Goal: Information Seeking & Learning: Understand process/instructions

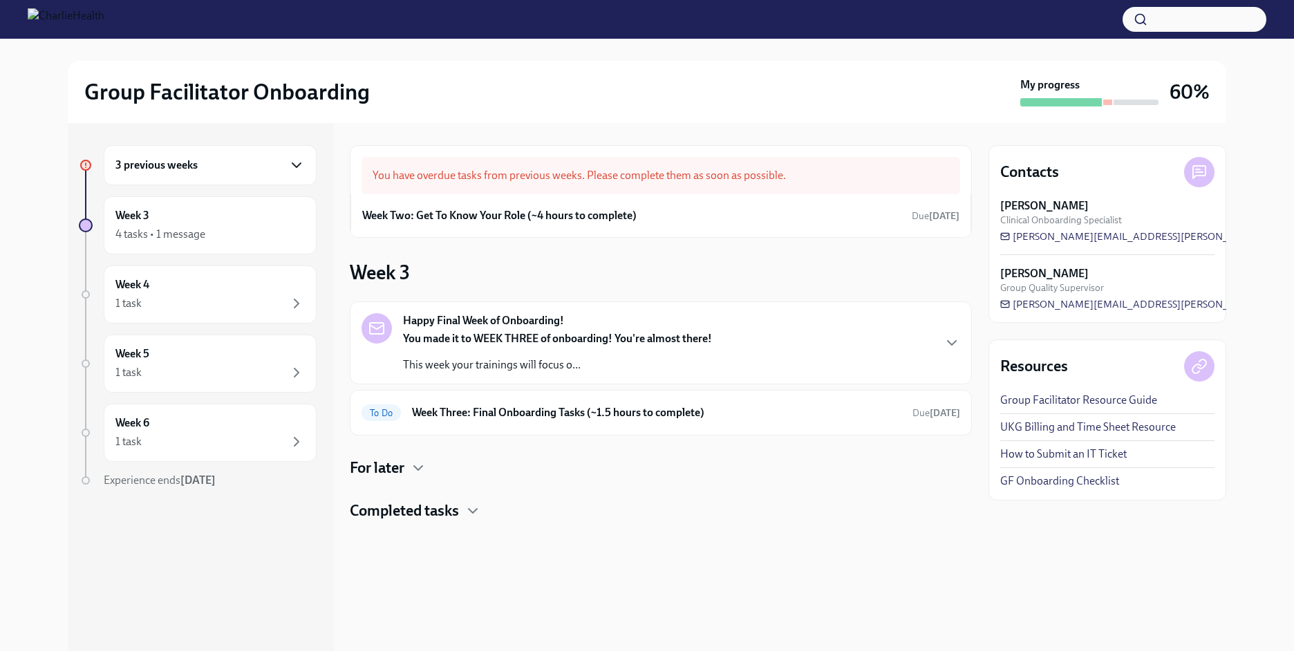
click at [296, 157] on icon "button" at bounding box center [296, 165] width 17 height 17
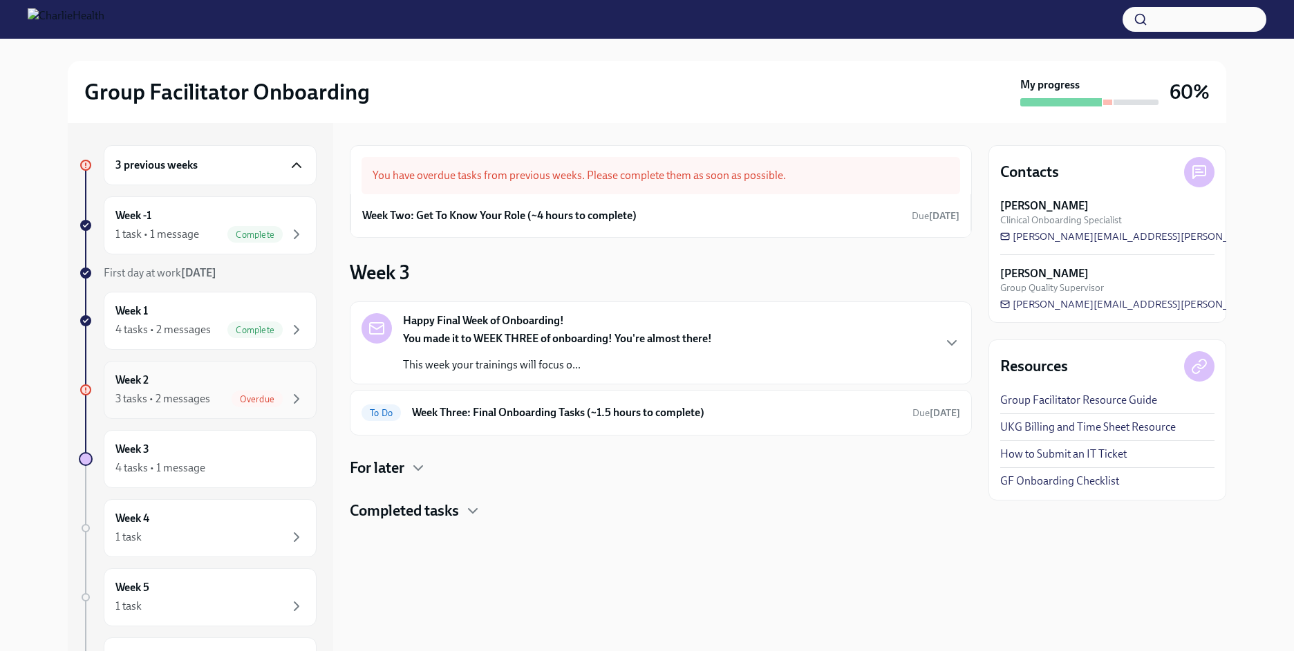
click at [239, 404] on div "Overdue" at bounding box center [257, 399] width 51 height 17
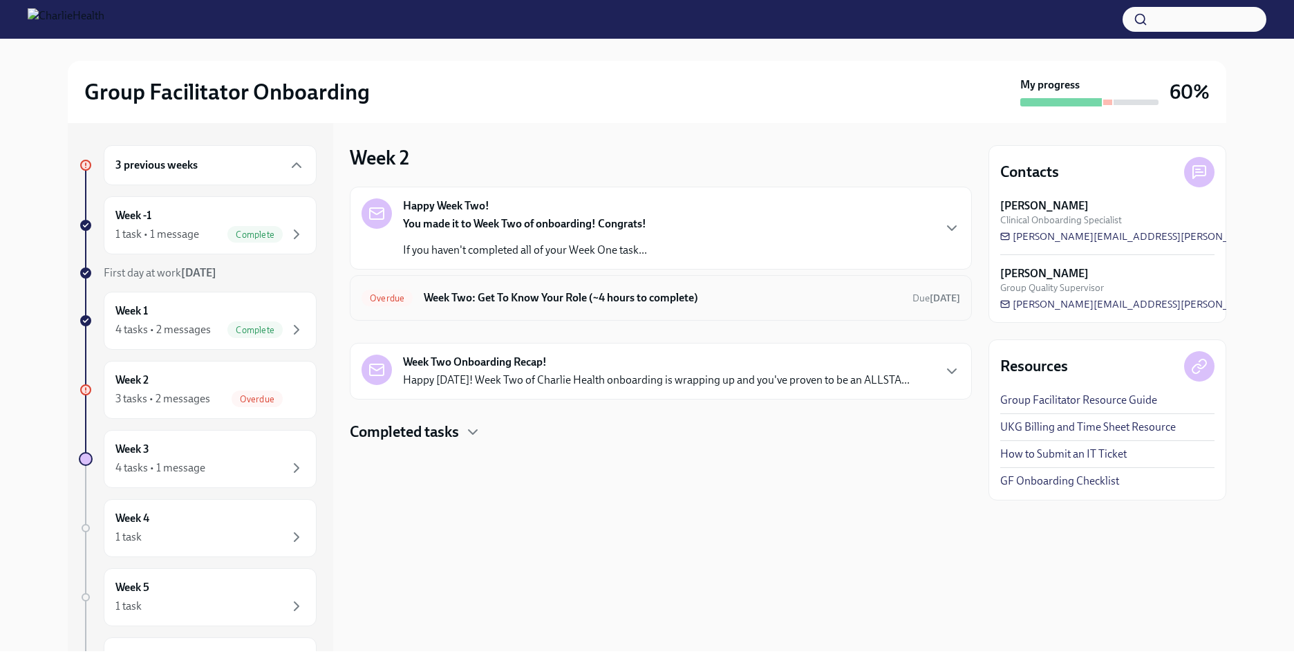
click at [498, 294] on h6 "Week Two: Get To Know Your Role (~4 hours to complete)" at bounding box center [663, 297] width 478 height 15
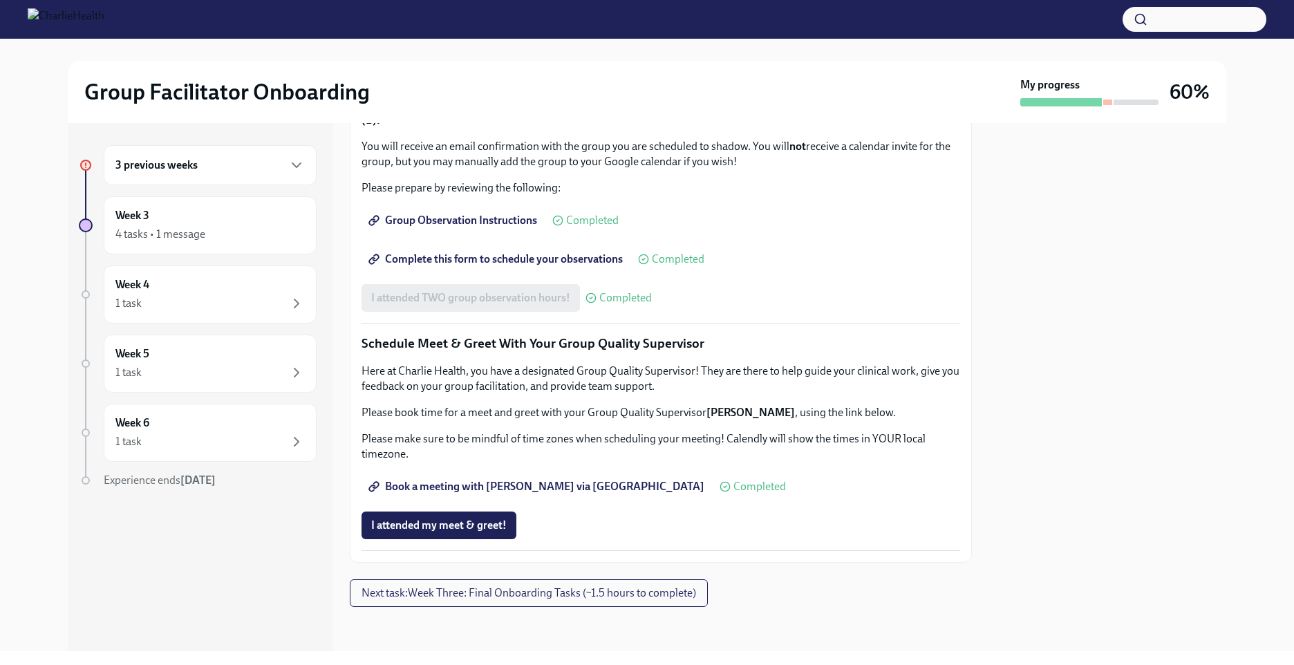
scroll to position [1217, 0]
